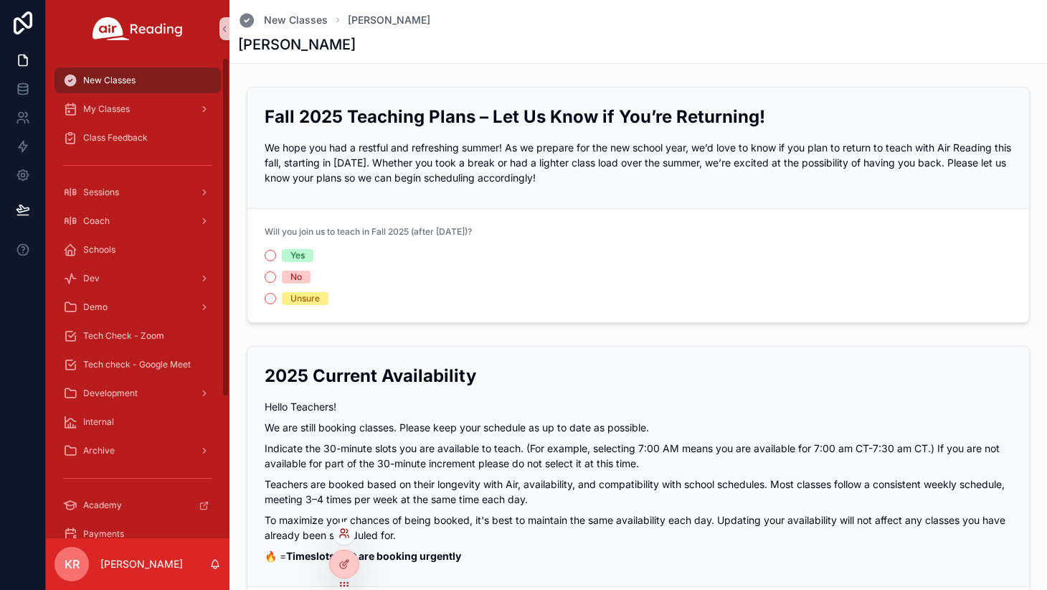
click at [346, 537] on icon at bounding box center [344, 532] width 11 height 11
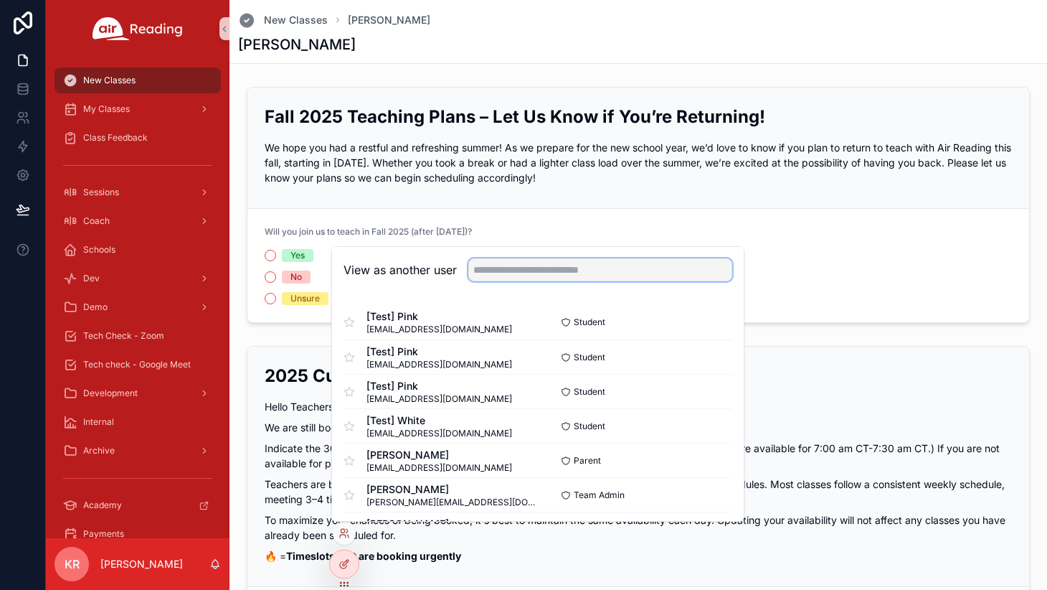
click at [509, 270] on input "text" at bounding box center [600, 269] width 264 height 23
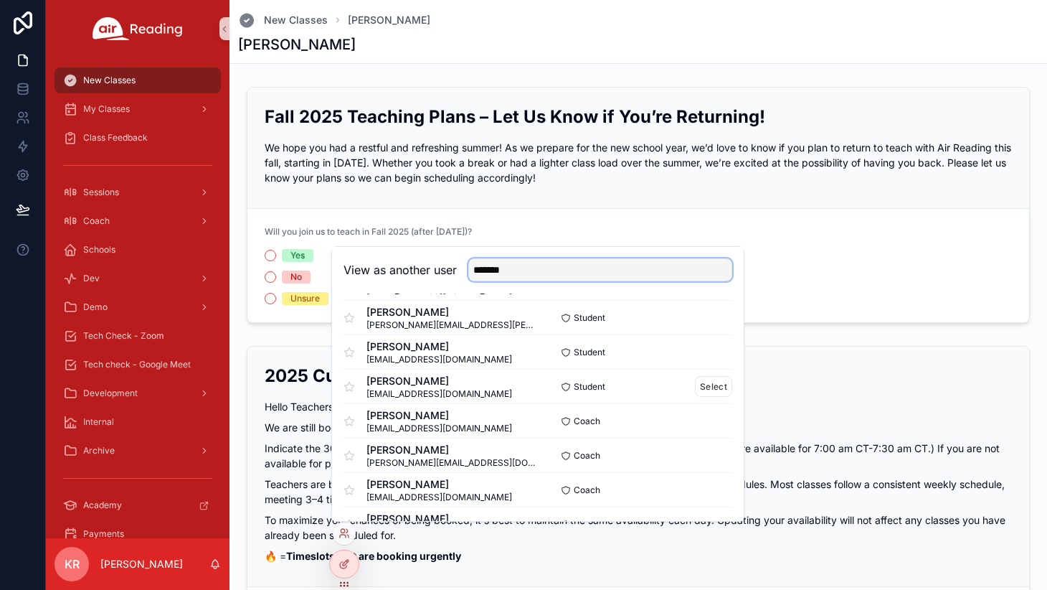
scroll to position [143, 0]
type input "*******"
click at [705, 387] on button "Select" at bounding box center [713, 385] width 37 height 21
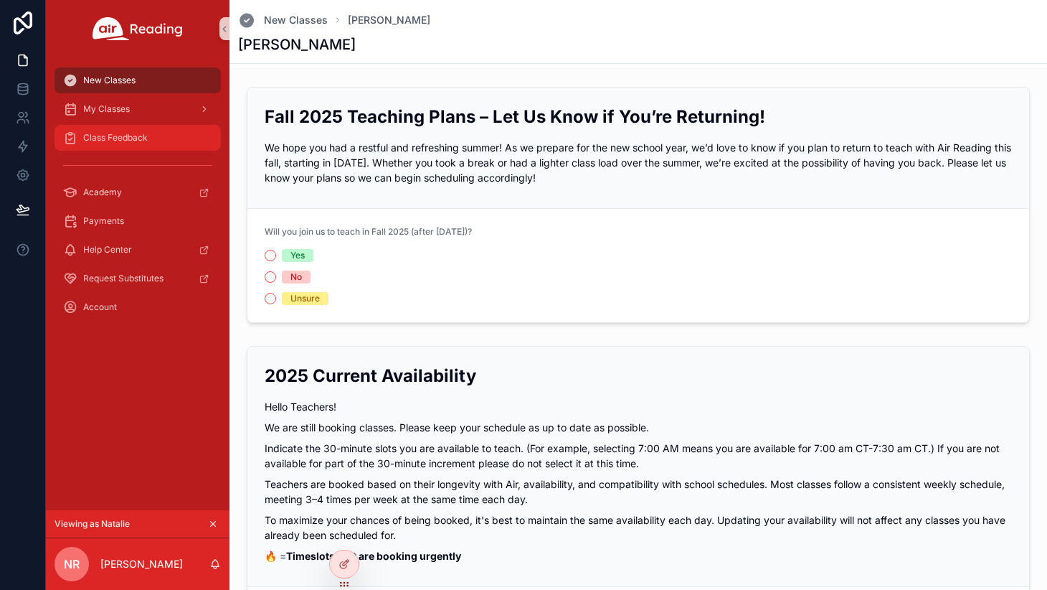
click at [138, 133] on span "Class Feedback" at bounding box center [115, 137] width 65 height 11
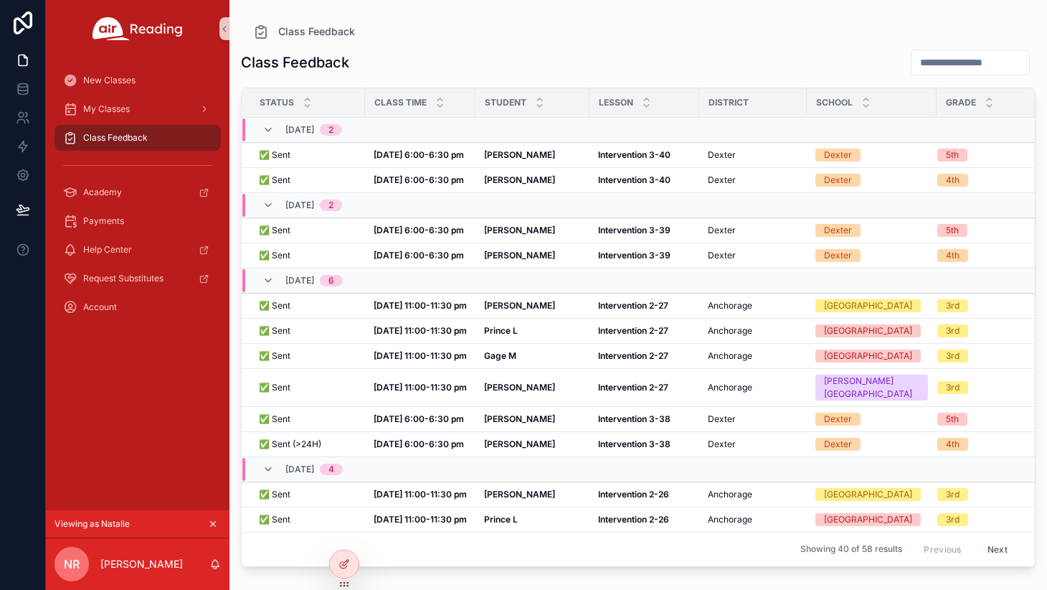
click at [213, 521] on icon "scrollable content" at bounding box center [213, 524] width 10 height 10
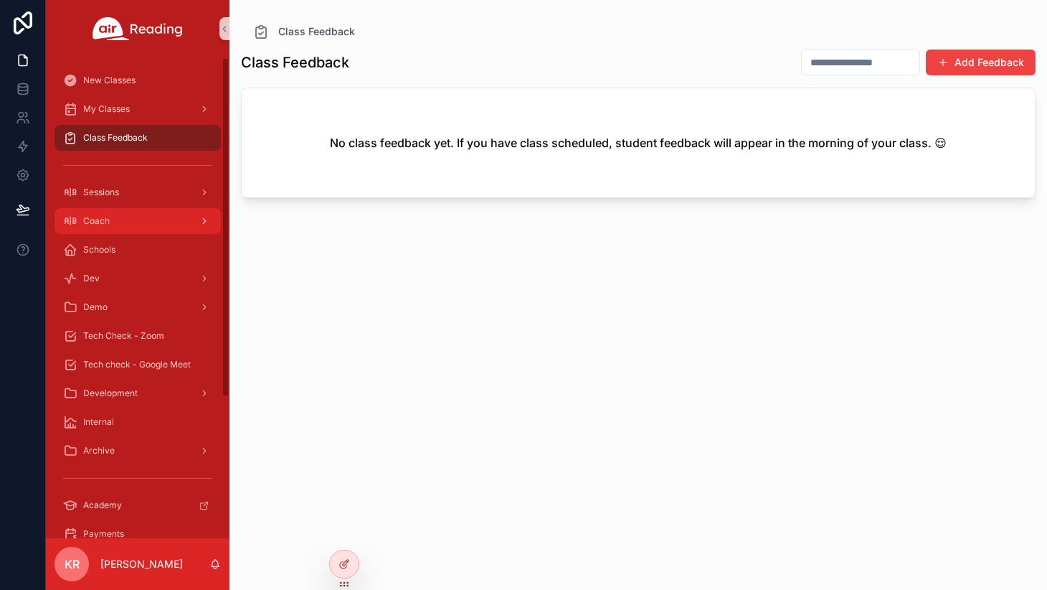
click at [174, 219] on div "Coach" at bounding box center [137, 220] width 149 height 23
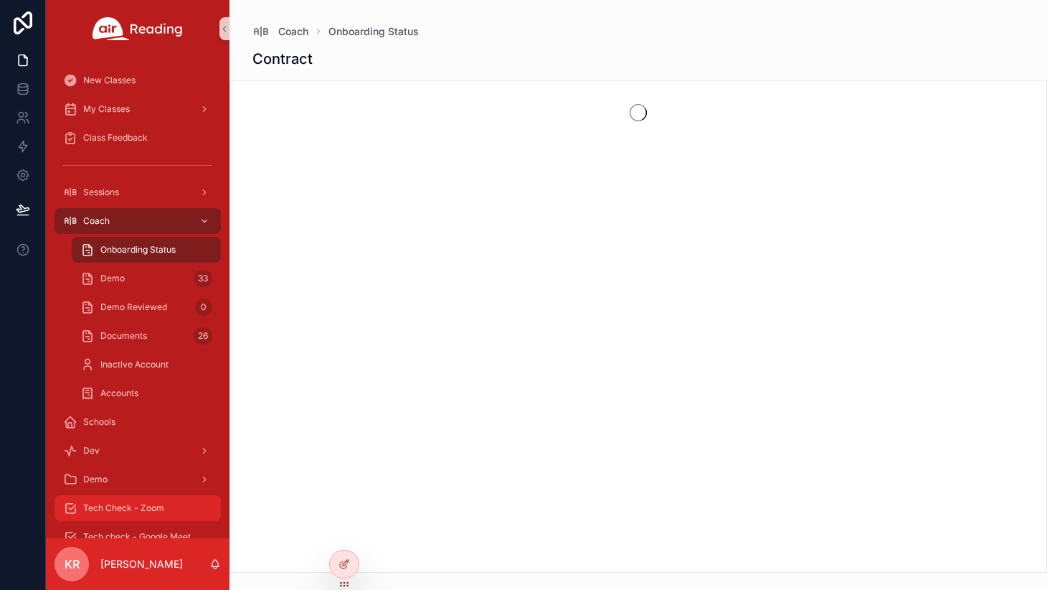
click at [143, 513] on span "Tech Check - Zoom" at bounding box center [123, 507] width 81 height 11
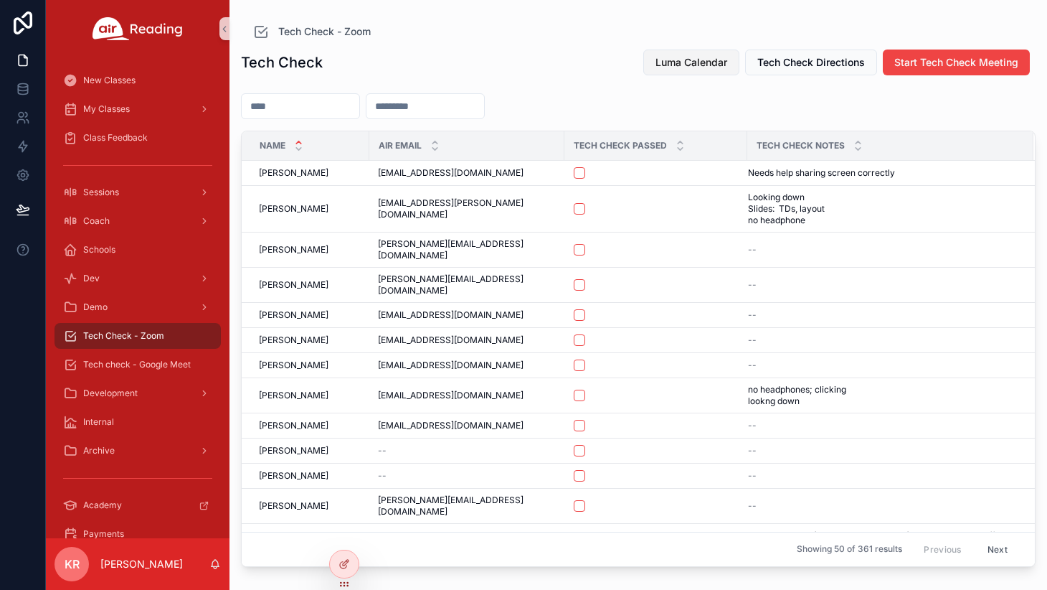
click at [683, 62] on span "Luma Calendar" at bounding box center [692, 62] width 72 height 14
